Goal: Task Accomplishment & Management: Manage account settings

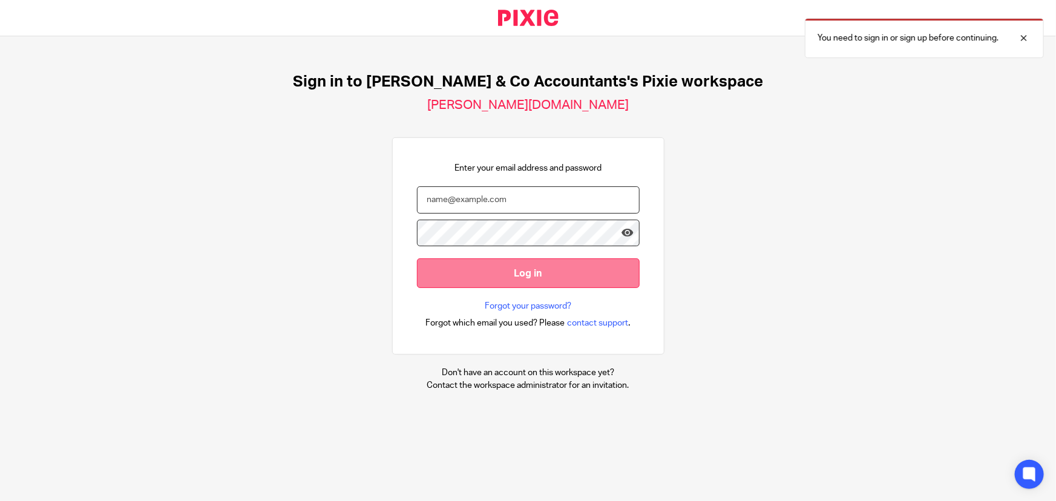
type input "hashem.a@samandcoaccountants.co.uk"
click at [526, 264] on input "Log in" at bounding box center [528, 273] width 223 height 30
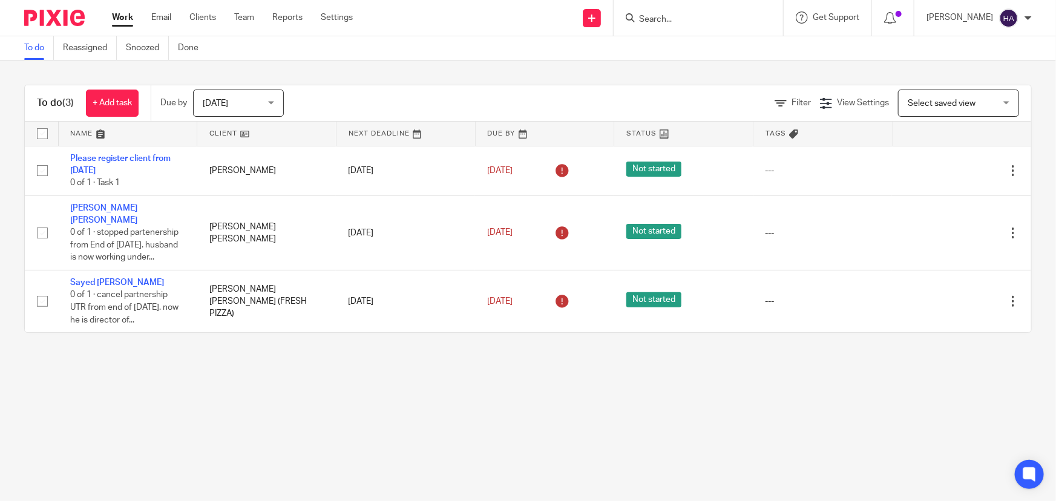
click at [692, 21] on input "Search" at bounding box center [692, 20] width 109 height 11
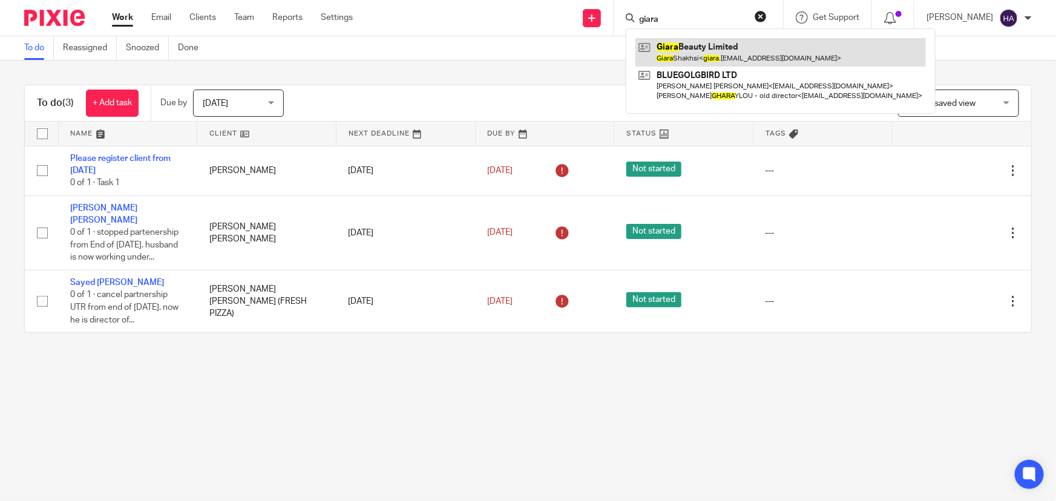
type input "giara"
click at [740, 41] on link at bounding box center [780, 52] width 290 height 28
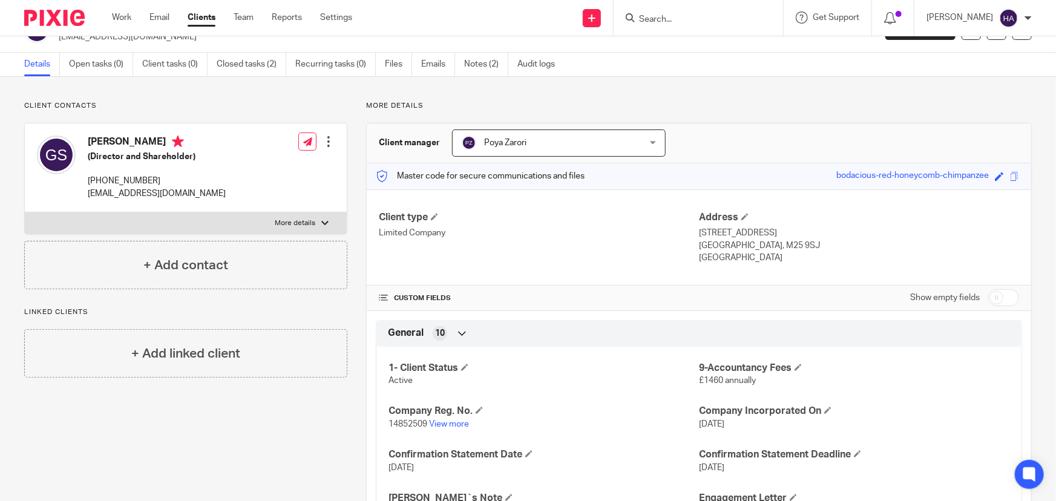
scroll to position [54, 0]
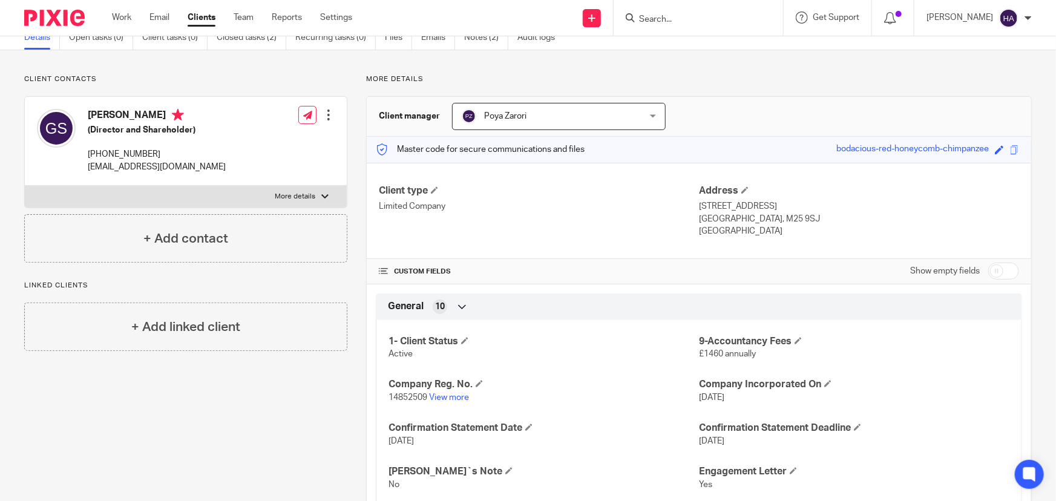
click at [321, 198] on div at bounding box center [324, 196] width 7 height 7
click at [25, 186] on input "More details" at bounding box center [24, 185] width 1 height 1
checkbox input "true"
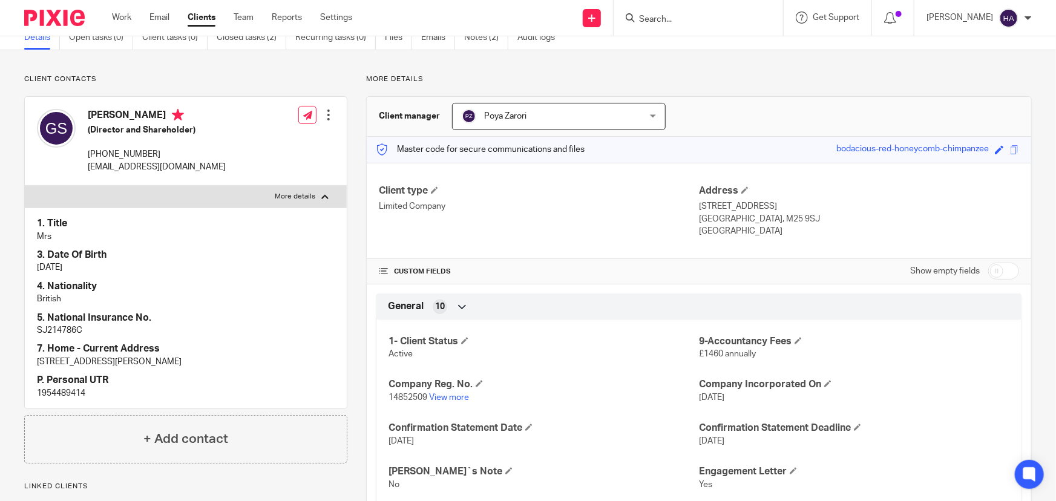
click at [59, 388] on p "1954489414" at bounding box center [186, 393] width 298 height 12
copy p "1954489414"
click at [139, 163] on p "[EMAIL_ADDRESS][DOMAIN_NAME]" at bounding box center [157, 167] width 138 height 12
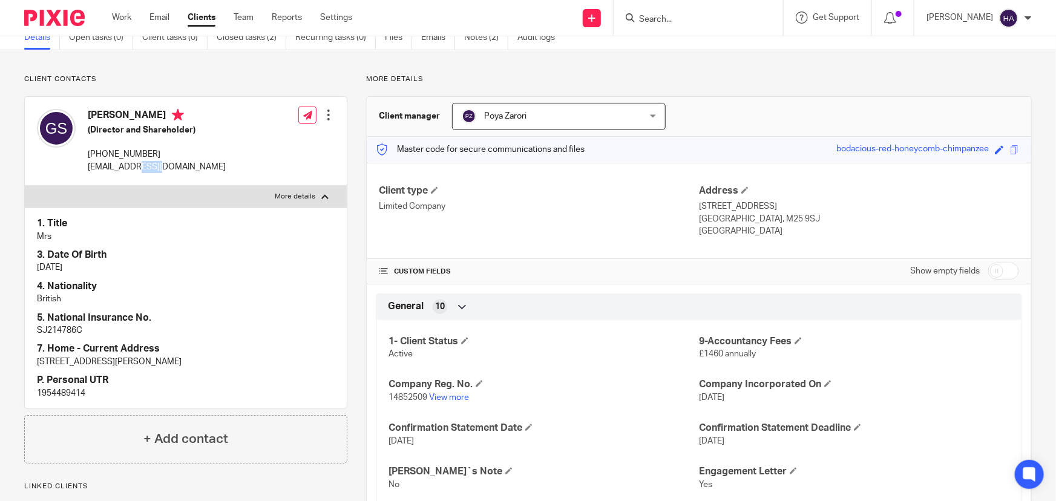
click at [139, 163] on p "[EMAIL_ADDRESS][DOMAIN_NAME]" at bounding box center [157, 167] width 138 height 12
copy div "[EMAIL_ADDRESS][DOMAIN_NAME]"
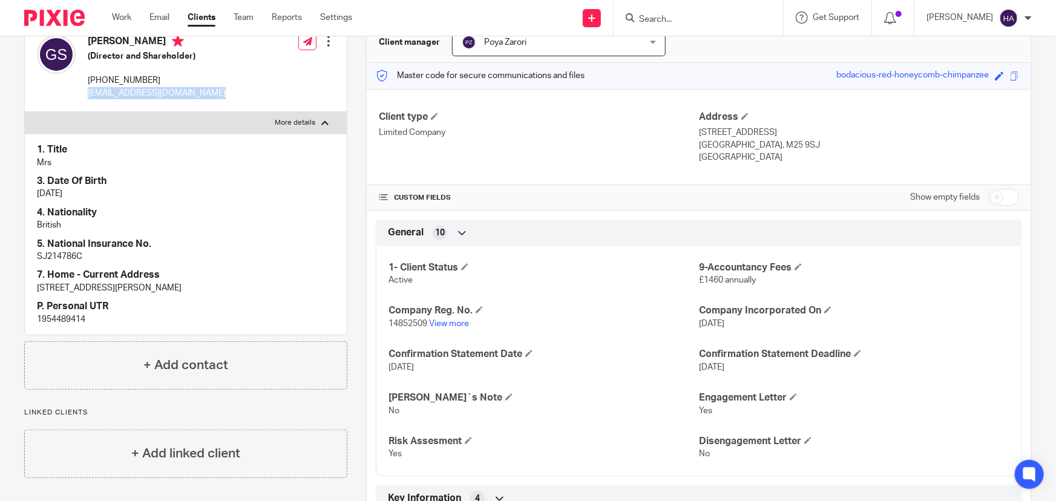
scroll to position [110, 0]
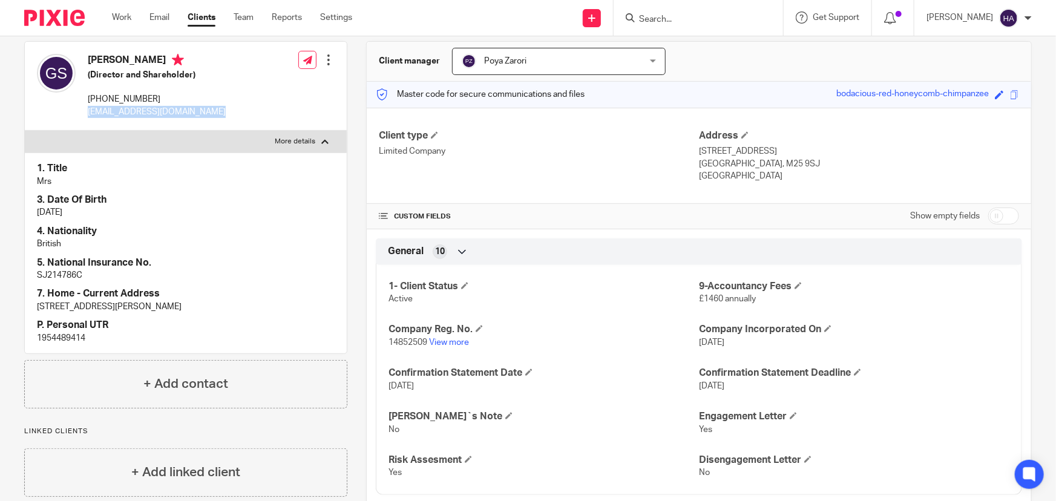
drag, startPoint x: 744, startPoint y: 150, endPoint x: 694, endPoint y: 152, distance: 50.3
click at [699, 152] on p "[STREET_ADDRESS]" at bounding box center [859, 151] width 320 height 12
copy p "[STREET_ADDRESS]"
drag, startPoint x: 791, startPoint y: 154, endPoint x: 752, endPoint y: 156, distance: 39.4
click at [752, 156] on p "[STREET_ADDRESS]" at bounding box center [859, 151] width 320 height 12
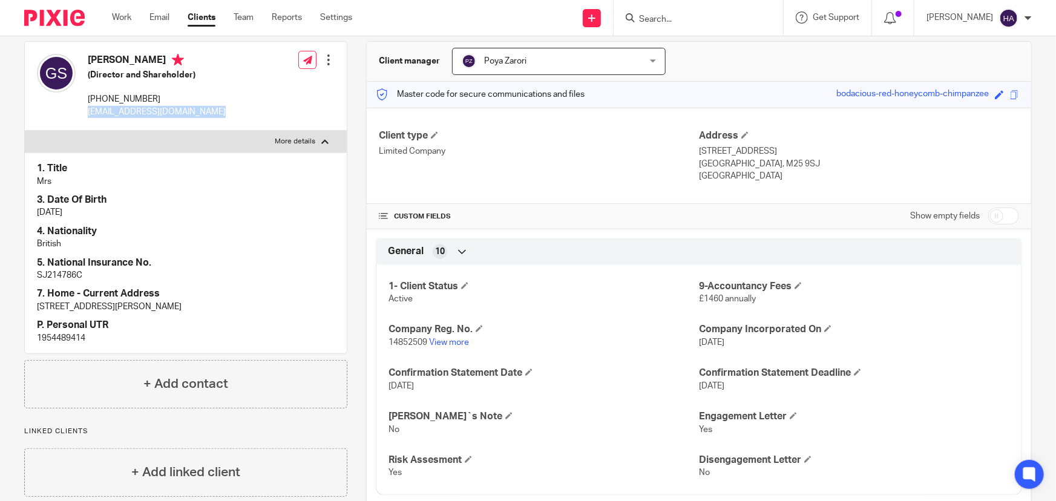
copy p "Prestwich"
click at [719, 163] on p "[GEOGRAPHIC_DATA], M25 9SJ" at bounding box center [859, 164] width 320 height 12
copy p "[GEOGRAPHIC_DATA]"
drag, startPoint x: 778, startPoint y: 163, endPoint x: 744, endPoint y: 161, distance: 33.4
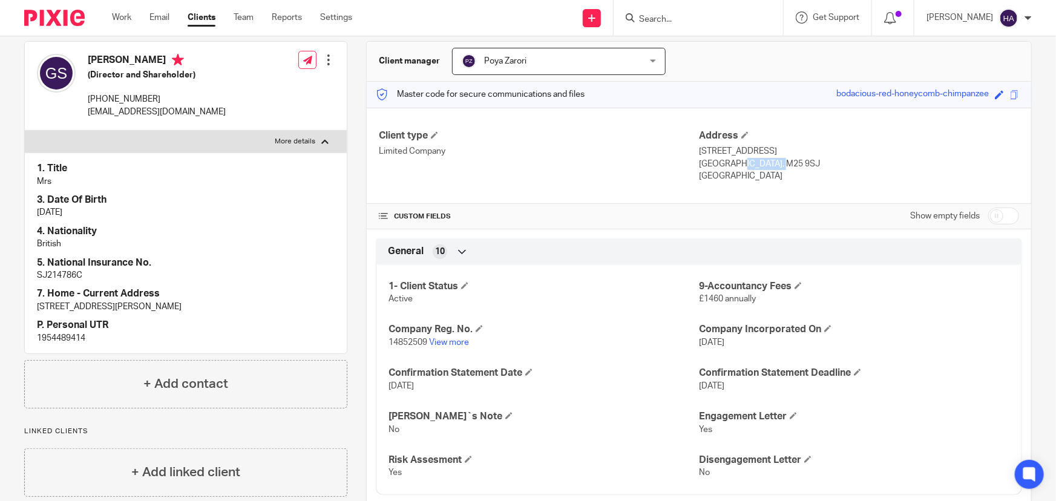
click at [744, 161] on p "[GEOGRAPHIC_DATA], M25 9SJ" at bounding box center [859, 164] width 320 height 12
copy p "M25 9SJ"
click at [124, 110] on p "[EMAIL_ADDRESS][DOMAIN_NAME]" at bounding box center [157, 112] width 138 height 12
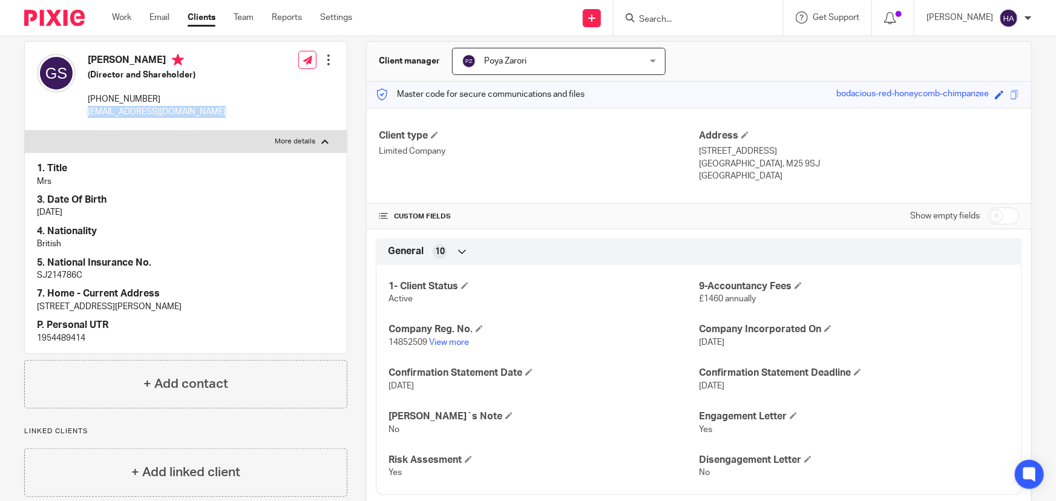
copy div "[EMAIL_ADDRESS][DOMAIN_NAME]"
drag, startPoint x: 780, startPoint y: 162, endPoint x: 744, endPoint y: 162, distance: 35.7
click at [744, 162] on p "[GEOGRAPHIC_DATA], M25 9SJ" at bounding box center [859, 164] width 320 height 12
copy p "M25 9SJ"
click at [996, 209] on input "checkbox" at bounding box center [1003, 216] width 31 height 17
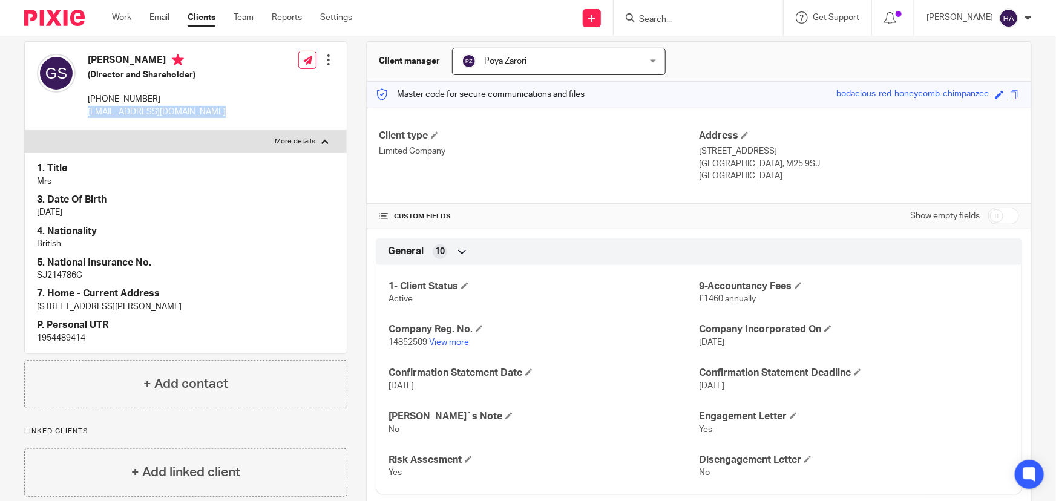
checkbox input "true"
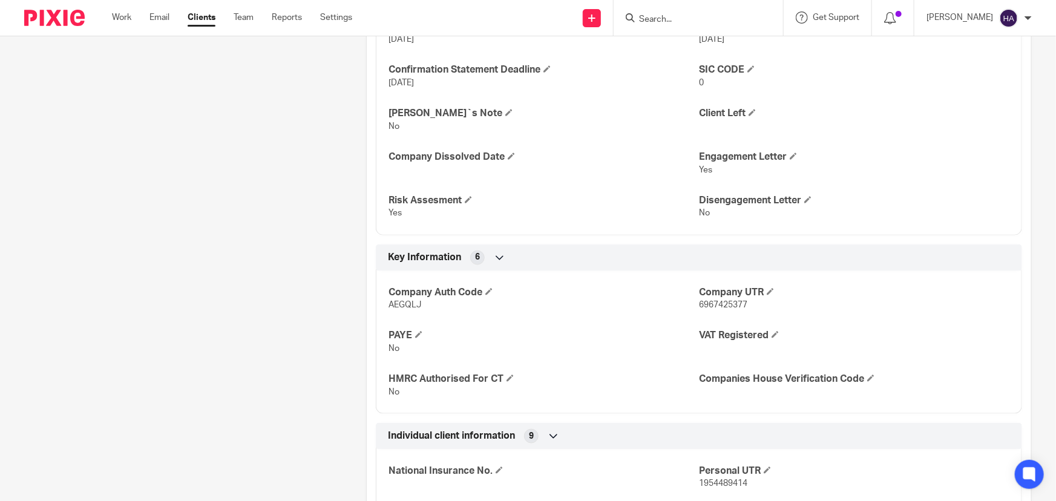
scroll to position [770, 0]
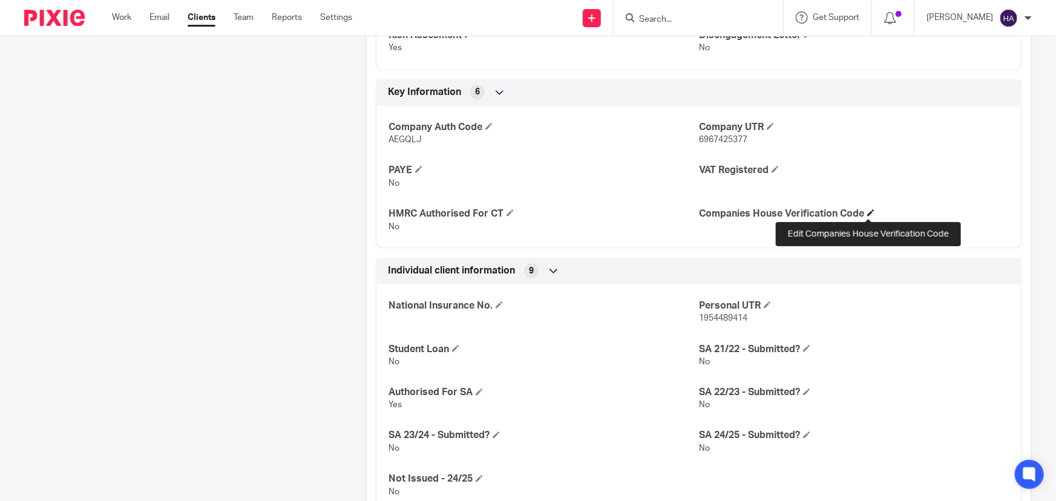
click at [868, 209] on span at bounding box center [870, 212] width 7 height 7
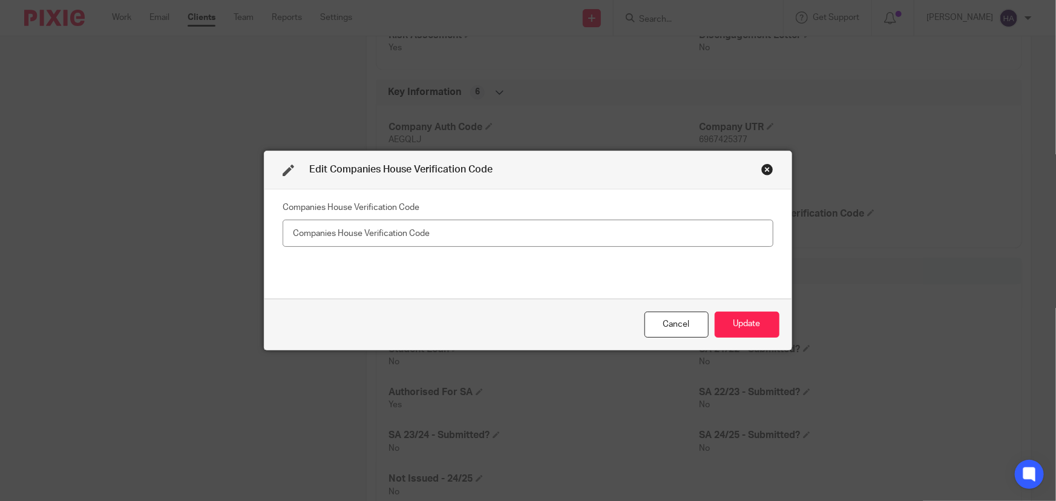
click at [520, 235] on input "text" at bounding box center [528, 233] width 491 height 27
type input "XS4-L6J3-2223"
click at [746, 316] on button "Update" at bounding box center [747, 325] width 65 height 26
